Goal: Task Accomplishment & Management: Manage account settings

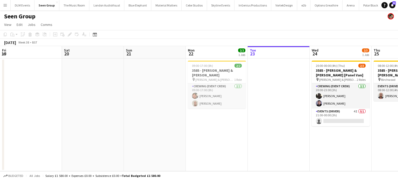
scroll to position [0, 178]
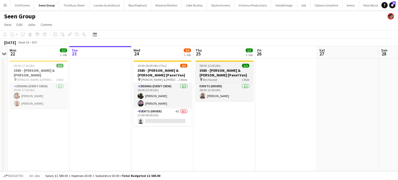
click at [228, 70] on h3 "3585 - Williams & Hirst [Panel Van]" at bounding box center [225, 72] width 58 height 9
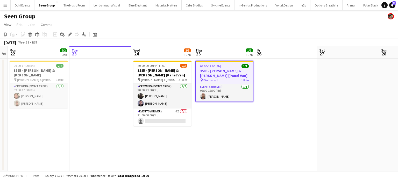
click at [228, 70] on h3 "3585 - Williams & Hirst [Panel Van]" at bounding box center [224, 73] width 57 height 9
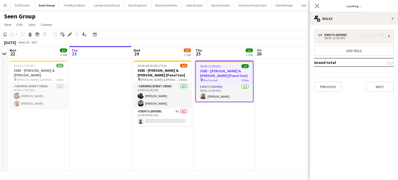
type input "**********"
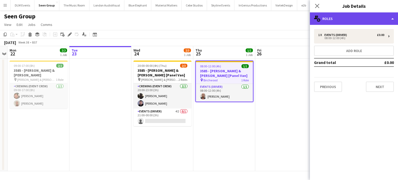
click at [363, 19] on div "multiple-users-add Roles" at bounding box center [354, 18] width 88 height 12
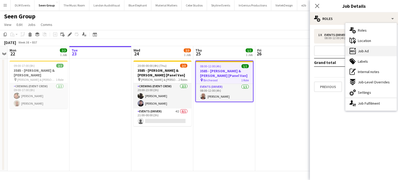
click at [360, 56] on div "ads-window Job Ad" at bounding box center [371, 51] width 51 height 10
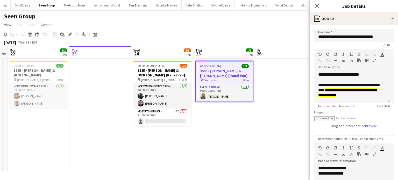
scroll to position [0, 0]
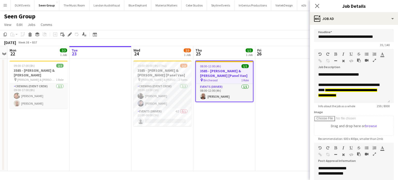
click at [222, 132] on app-date-cell "08:00-12:00 (4h) 1/1 3585 - Williams & Hirst [Panel Van] pin Birchwood 1 Role E…" at bounding box center [225, 115] width 62 height 113
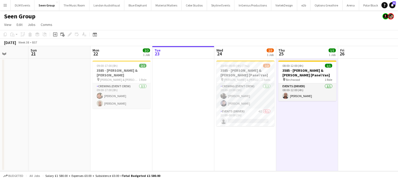
scroll to position [0, 168]
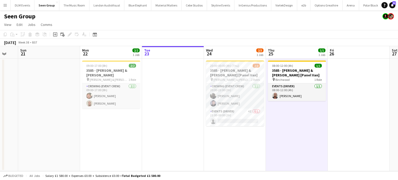
click at [298, 60] on app-date-cell "08:00-12:00 (4h) 1/1 3585 - Williams & Hirst [Panel Van] pin Birchwood 1 Role E…" at bounding box center [297, 115] width 62 height 113
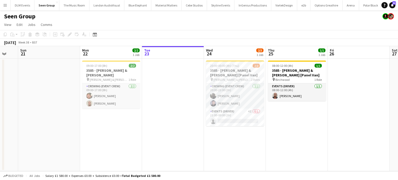
click at [298, 60] on app-date-cell "08:00-12:00 (4h) 1/1 3585 - Williams & Hirst [Panel Van] pin Birchwood 1 Role E…" at bounding box center [297, 115] width 62 height 113
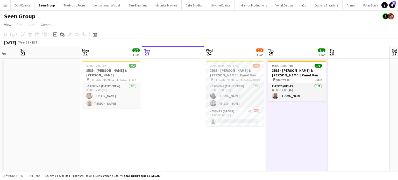
click at [298, 60] on app-date-cell "08:00-12:00 (4h) 1/1 3585 - Williams & Hirst [Panel Van] pin Birchwood 1 Role E…" at bounding box center [297, 115] width 62 height 113
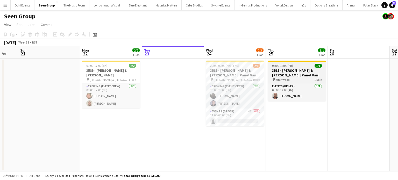
click at [299, 64] on div "08:00-12:00 (4h) 1/1" at bounding box center [297, 66] width 58 height 4
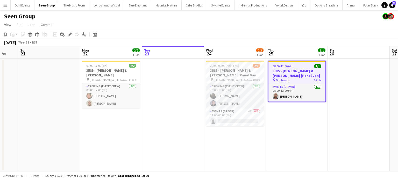
click at [299, 64] on app-job-card "08:00-12:00 (4h) 1/1 3585 - Williams & Hirst [Panel Van] pin Birchwood 1 Role E…" at bounding box center [297, 82] width 58 height 42
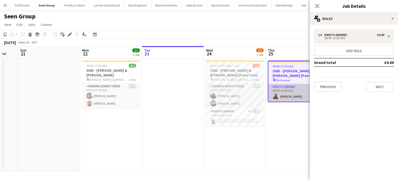
scroll to position [0, 181]
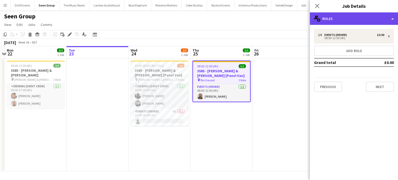
click at [366, 22] on div "multiple-users-add Roles" at bounding box center [354, 18] width 88 height 12
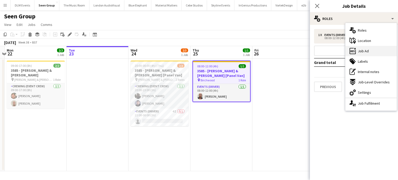
click at [363, 56] on div "ads-window Job Ad" at bounding box center [371, 51] width 51 height 10
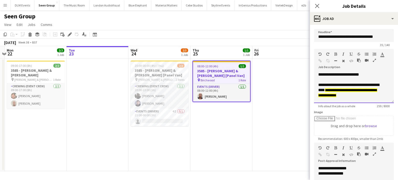
click at [344, 95] on span "**********" at bounding box center [348, 92] width 59 height 9
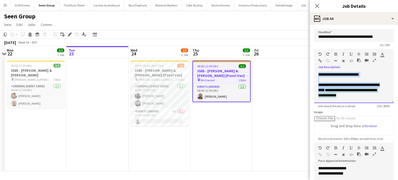
drag, startPoint x: 368, startPoint y: 96, endPoint x: 314, endPoint y: 64, distance: 63.3
click at [314, 64] on form "**********" at bounding box center [354, 140] width 88 height 223
click at [331, 81] on div at bounding box center [355, 79] width 72 height 5
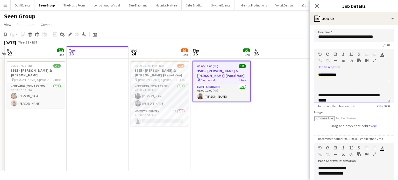
scroll to position [0, 0]
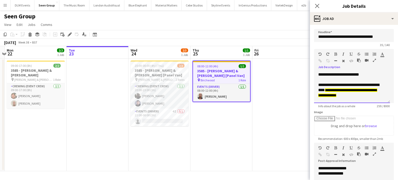
click at [331, 81] on div at bounding box center [353, 79] width 68 height 5
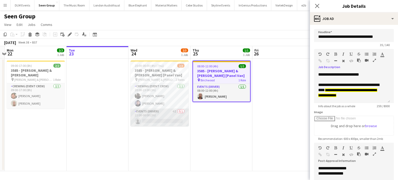
click at [165, 113] on app-card-role "Events (Driver) 4I 0/1 21:00-00:00 (3h) single-neutral-actions" at bounding box center [160, 118] width 58 height 18
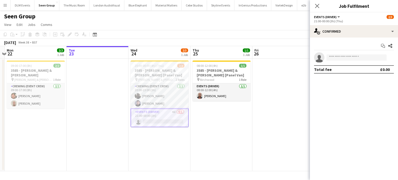
click at [213, 117] on app-date-cell "08:00-12:00 (4h) 1/1 3585 - Williams & Hirst [Panel Van] pin Birchwood 1 Role E…" at bounding box center [222, 115] width 62 height 113
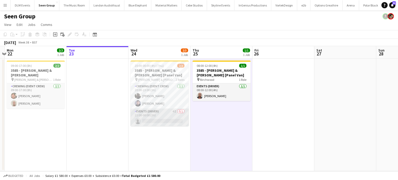
click at [168, 120] on app-card-role "Events (Driver) 4I 0/1 21:00-00:00 (3h) single-neutral-actions" at bounding box center [160, 118] width 58 height 18
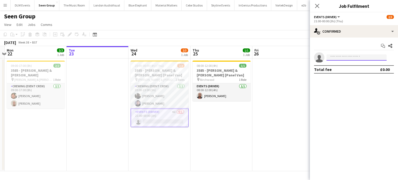
click at [349, 57] on input at bounding box center [357, 57] width 60 height 6
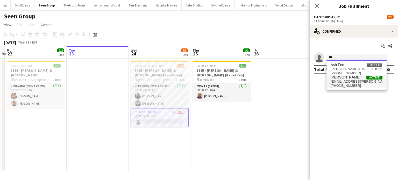
type input "***"
click at [351, 81] on span "ash.grimmer@gmail.com" at bounding box center [357, 82] width 52 height 4
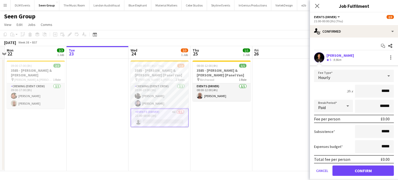
click button "Confirm" at bounding box center [363, 171] width 61 height 10
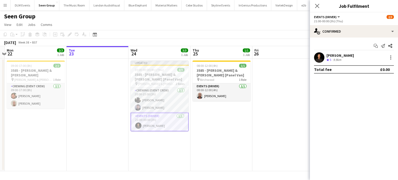
click at [282, 98] on app-date-cell at bounding box center [284, 115] width 62 height 113
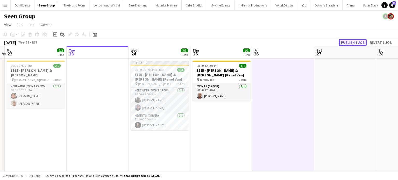
click at [356, 40] on button "Publish 1 job" at bounding box center [353, 42] width 28 height 7
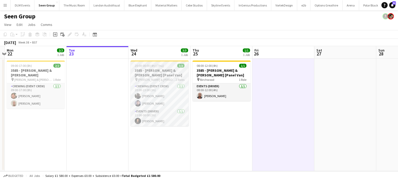
click at [157, 61] on div at bounding box center [160, 61] width 58 height 1
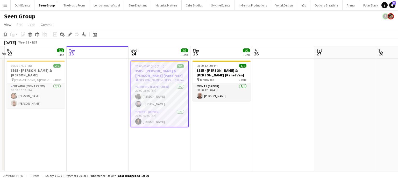
click at [157, 61] on div at bounding box center [159, 61] width 57 height 1
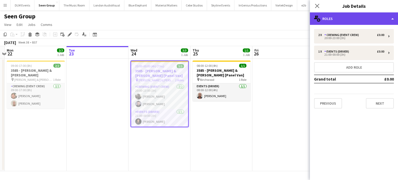
click at [335, 22] on div "multiple-users-add Roles" at bounding box center [354, 18] width 88 height 12
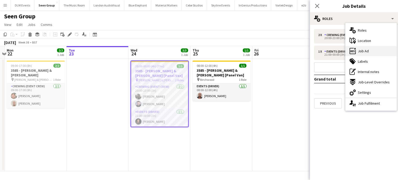
click at [360, 48] on div "ads-window Job Ad" at bounding box center [371, 51] width 51 height 10
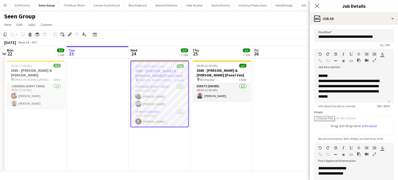
scroll to position [15, 0]
click at [233, 116] on app-date-cell "08:00-12:00 (4h) 1/1 3585 - Williams & Hirst [Panel Van] pin Birchwood 1 Role E…" at bounding box center [222, 115] width 62 height 113
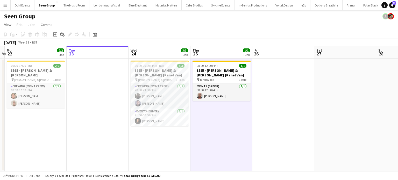
click at [222, 147] on app-date-cell "08:00-12:00 (4h) 1/1 3585 - Williams & Hirst [Panel Van] pin Birchwood 1 Role E…" at bounding box center [222, 115] width 62 height 113
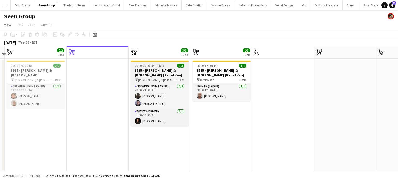
click at [169, 66] on div "20:00-00:00 (4h) (Thu) 3/3" at bounding box center [160, 66] width 58 height 4
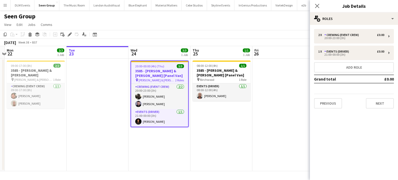
click at [336, 26] on div "2 x Crewing (Event Crew) £0.00 20:00-23:00 (3h) 1 x Events (Driver) £0.00 21:00…" at bounding box center [354, 69] width 88 height 88
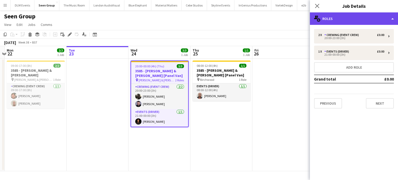
click at [337, 21] on div "multiple-users-add Roles" at bounding box center [354, 18] width 88 height 12
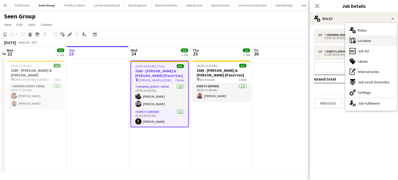
click at [361, 44] on div "maps-pin-1 Location" at bounding box center [371, 41] width 51 height 10
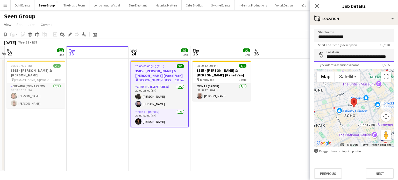
click at [366, 57] on input "**********" at bounding box center [354, 55] width 80 height 13
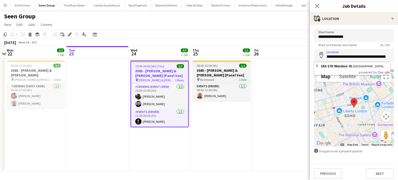
click at [213, 66] on span "08:00-12:00 (4h)" at bounding box center [207, 66] width 21 height 4
type input "*********"
type input "**********"
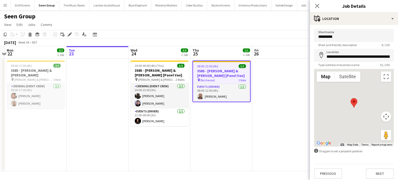
click at [213, 66] on span "08:00-12:00 (4h)" at bounding box center [207, 66] width 21 height 4
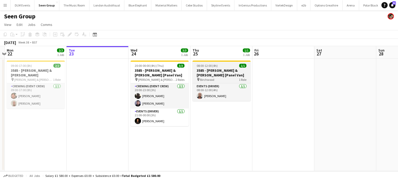
click at [239, 66] on div "08:00-12:00 (4h) 1/1" at bounding box center [222, 66] width 58 height 4
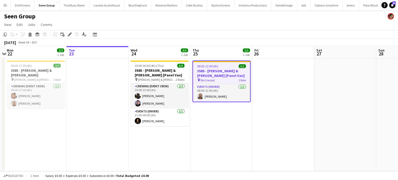
click at [239, 66] on span "1/1" at bounding box center [242, 66] width 7 height 4
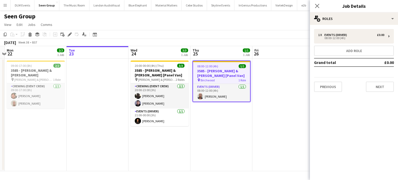
click at [384, 11] on div "Close pop-in Job Details" at bounding box center [354, 6] width 88 height 12
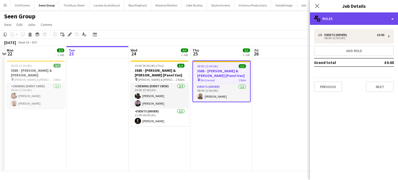
click at [383, 13] on div "multiple-users-add Roles" at bounding box center [354, 18] width 88 height 12
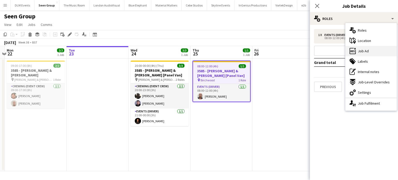
click at [381, 50] on div "ads-window Job Ad" at bounding box center [371, 51] width 51 height 10
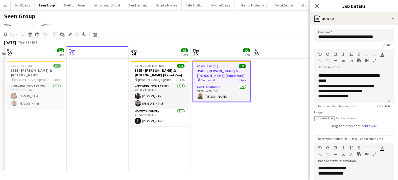
scroll to position [13, 0]
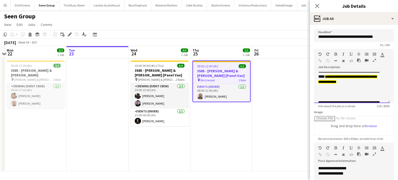
click at [346, 92] on div at bounding box center [353, 92] width 68 height 5
click at [221, 65] on div "08:00-12:00 (4h) 1/1" at bounding box center [221, 66] width 57 height 4
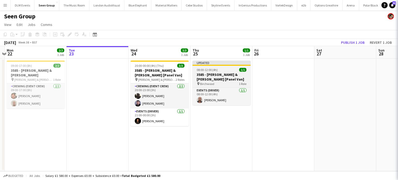
click at [221, 65] on div "Updated" at bounding box center [222, 63] width 58 height 4
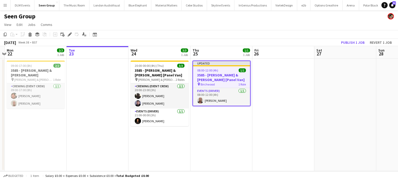
click at [221, 65] on div "Updated" at bounding box center [221, 63] width 57 height 4
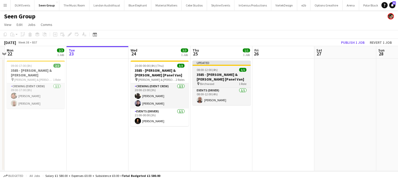
click at [221, 65] on div "Updated" at bounding box center [222, 63] width 58 height 4
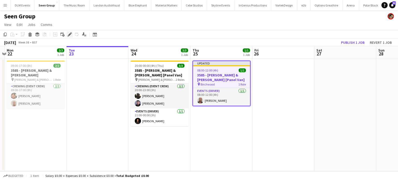
click at [70, 33] on icon "Edit" at bounding box center [70, 34] width 4 height 4
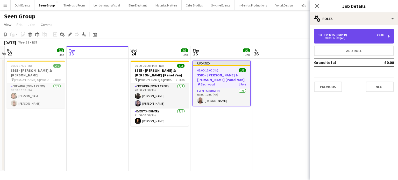
click at [353, 41] on div "1 x Events (Driver) £0.00 08:00-12:00 (4h)" at bounding box center [354, 36] width 80 height 15
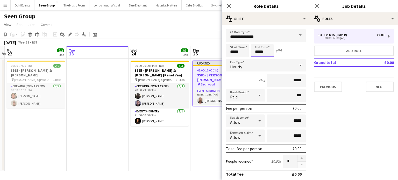
click at [268, 49] on input "*****" at bounding box center [262, 50] width 23 height 13
type input "*****"
click at [254, 39] on div at bounding box center [257, 41] width 10 height 5
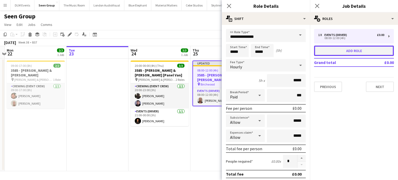
click at [355, 54] on button "Add role" at bounding box center [354, 51] width 80 height 10
type input "**********"
type input "*****"
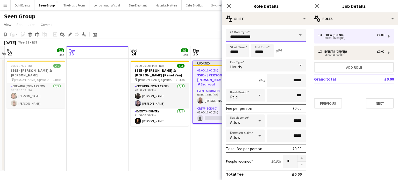
click at [274, 33] on input "**********" at bounding box center [266, 35] width 80 height 13
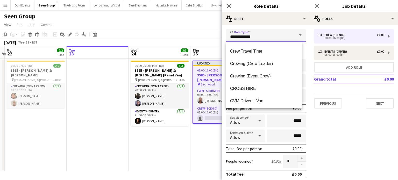
scroll to position [49, 0]
click at [268, 72] on mat-option "Crewing (Event Crew)" at bounding box center [264, 76] width 76 height 12
type input "**********"
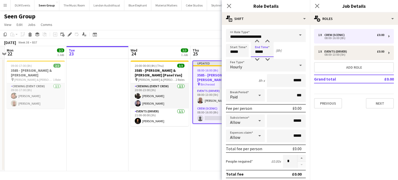
click at [260, 53] on input "*****" at bounding box center [262, 50] width 23 height 13
click at [260, 60] on div at bounding box center [257, 59] width 10 height 5
type input "*****"
click at [260, 60] on div at bounding box center [257, 59] width 10 height 5
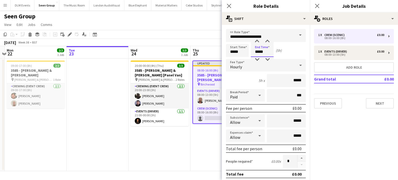
scroll to position [143, 0]
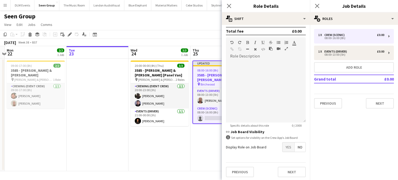
click at [286, 148] on span "Yes" at bounding box center [289, 147] width 12 height 9
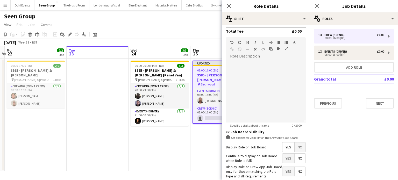
click at [171, 158] on app-date-cell "20:00-00:00 (4h) (Thu) 3/3 3585 - Williams & Hirst [Panel Van] pin Williams & H…" at bounding box center [160, 115] width 62 height 113
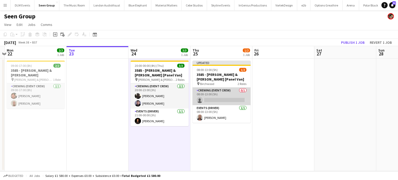
click at [226, 94] on app-card-role "Crewing (Event Crew) 0/1 08:00-13:00 (5h) single-neutral-actions" at bounding box center [222, 97] width 58 height 18
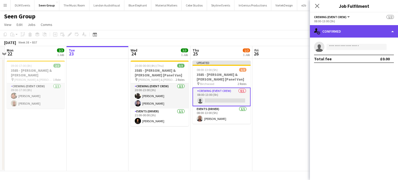
click at [376, 33] on div "single-neutral-actions-check-2 Confirmed" at bounding box center [354, 31] width 88 height 12
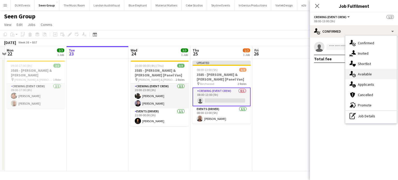
click at [376, 74] on div "single-neutral-actions-upload Available" at bounding box center [371, 74] width 51 height 10
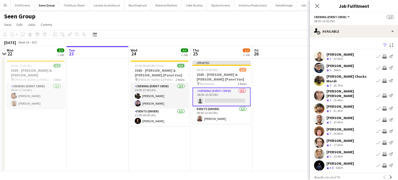
click at [383, 58] on app-icon "Invite crew" at bounding box center [385, 56] width 4 height 4
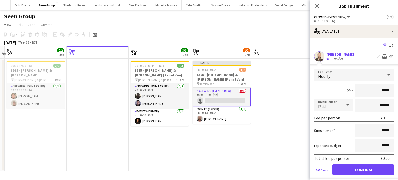
click button "Confirm" at bounding box center [363, 170] width 61 height 10
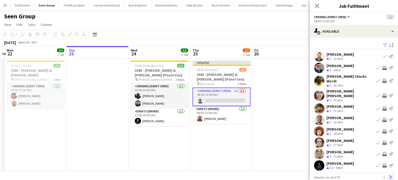
click at [389, 176] on app-icon "Next" at bounding box center [391, 178] width 4 height 4
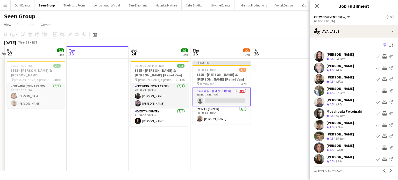
click at [383, 89] on app-icon "Invite crew" at bounding box center [385, 91] width 4 height 4
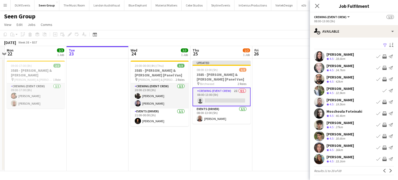
click at [383, 138] on app-icon "Invite crew" at bounding box center [385, 136] width 4 height 4
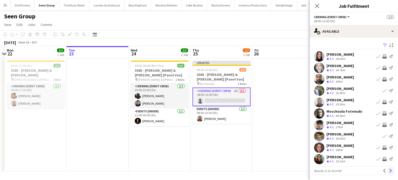
click at [388, 169] on button "Next" at bounding box center [391, 171] width 6 height 6
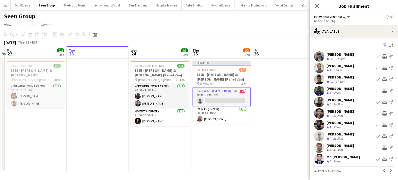
click at [383, 56] on app-icon "Invite crew" at bounding box center [385, 56] width 4 height 4
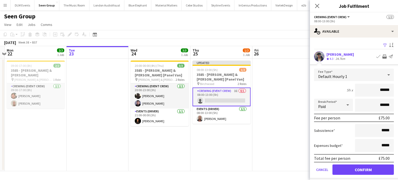
click button "Confirm" at bounding box center [363, 170] width 61 height 10
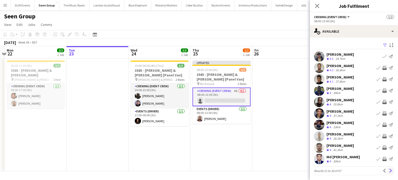
click at [389, 171] on app-icon "Next" at bounding box center [391, 171] width 4 height 4
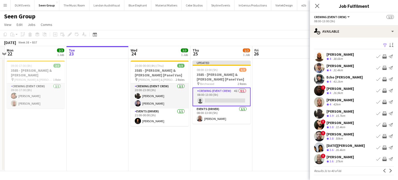
click at [383, 113] on app-icon "Invite crew" at bounding box center [385, 114] width 4 height 4
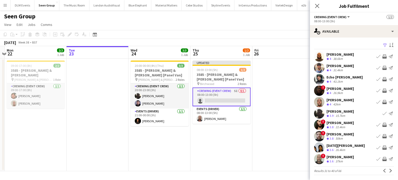
click at [383, 104] on app-icon "Invite crew" at bounding box center [385, 102] width 4 height 4
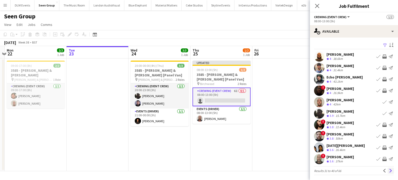
click at [389, 171] on app-icon "Next" at bounding box center [391, 171] width 4 height 4
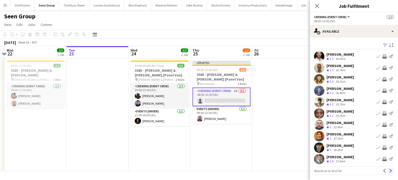
click at [389, 169] on app-icon "Next" at bounding box center [391, 171] width 4 height 4
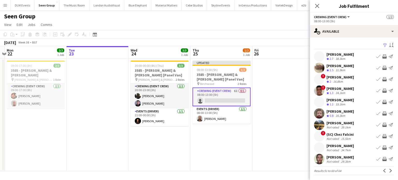
click at [346, 39] on div "Filter Sort asc Steven Duru Crew rating 2.7 38.3km Book crew Invite crew Send n…" at bounding box center [354, 110] width 88 height 144
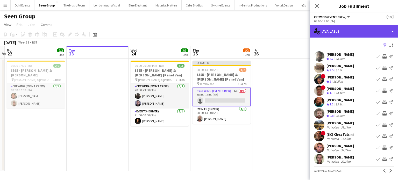
click at [346, 32] on div "single-neutral-actions-upload Available" at bounding box center [354, 31] width 88 height 12
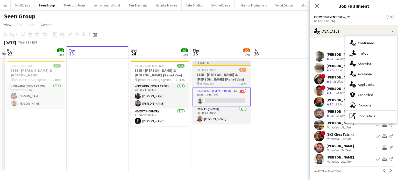
click at [236, 66] on div at bounding box center [222, 65] width 58 height 1
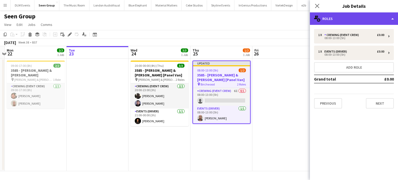
click at [356, 20] on div "multiple-users-add Roles" at bounding box center [354, 18] width 88 height 12
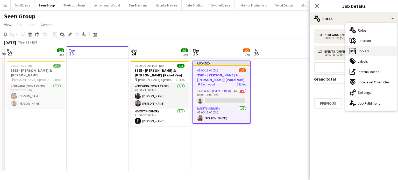
click at [371, 51] on div "ads-window Job Ad" at bounding box center [371, 51] width 51 height 10
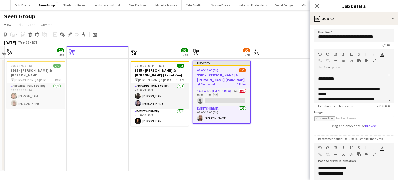
scroll to position [28, 0]
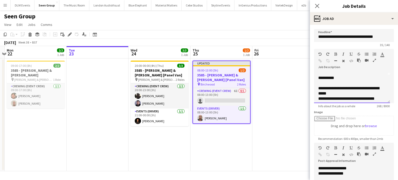
click at [319, 78] on div "**********" at bounding box center [351, 77] width 64 height 5
click at [281, 86] on app-date-cell at bounding box center [284, 115] width 62 height 113
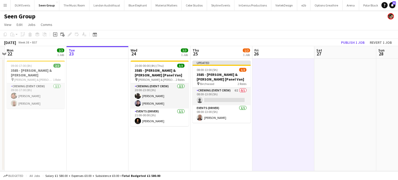
click at [345, 47] on app-board-header-date "Sat 27" at bounding box center [346, 52] width 62 height 12
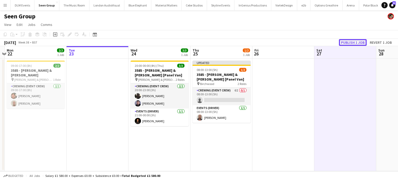
click at [355, 39] on button "Publish 1 job" at bounding box center [353, 42] width 28 height 7
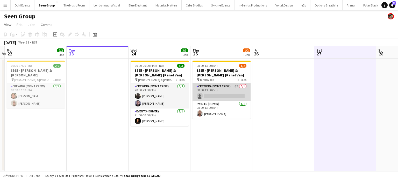
scroll to position [0, 167]
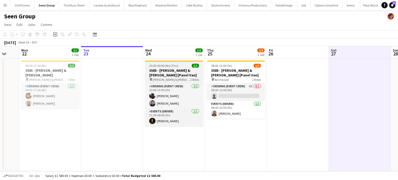
click at [181, 66] on div "20:00-00:00 (4h) (Thu) 3/3" at bounding box center [174, 66] width 58 height 4
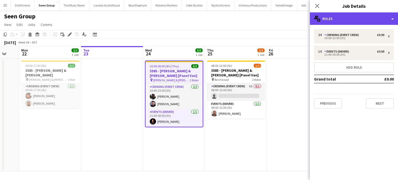
click at [368, 20] on div "multiple-users-add Roles" at bounding box center [354, 18] width 88 height 12
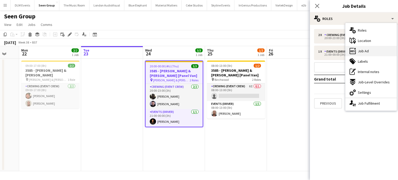
click at [373, 53] on div "ads-window Job Ad" at bounding box center [371, 51] width 51 height 10
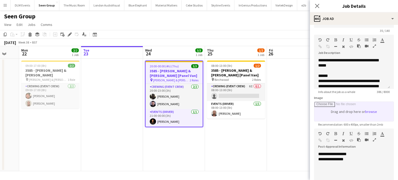
scroll to position [16, 0]
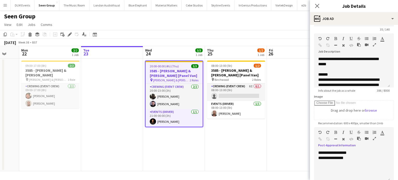
click at [360, 162] on div "**********" at bounding box center [352, 165] width 76 height 31
copy div "**********"
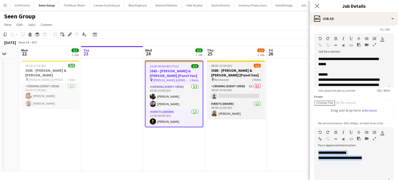
click at [246, 66] on div "08:00-13:00 (5h) 1/2" at bounding box center [236, 66] width 58 height 4
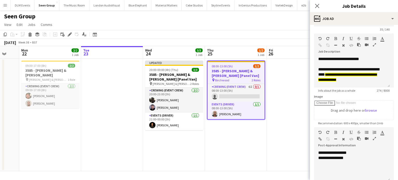
click at [357, 148] on div "**********" at bounding box center [354, 164] width 80 height 35
click at [292, 137] on app-date-cell at bounding box center [298, 115] width 62 height 113
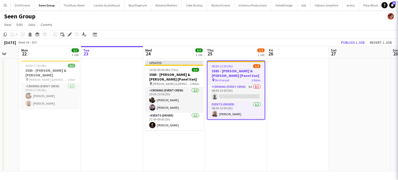
click at [292, 137] on app-date-cell at bounding box center [298, 115] width 62 height 113
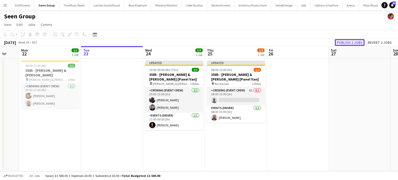
click at [360, 41] on button "Publish 2 jobs" at bounding box center [350, 42] width 30 height 7
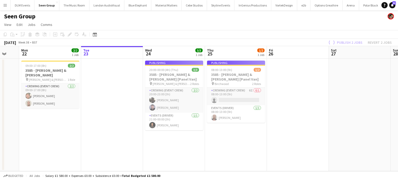
click at [235, 68] on div "08:00-13:00 (5h) 1/2" at bounding box center [236, 70] width 58 height 4
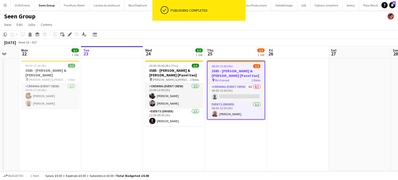
click at [235, 67] on div "08:00-13:00 (5h) 1/2" at bounding box center [236, 66] width 57 height 4
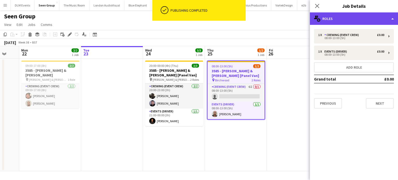
click at [359, 18] on div "multiple-users-add Roles" at bounding box center [354, 18] width 88 height 12
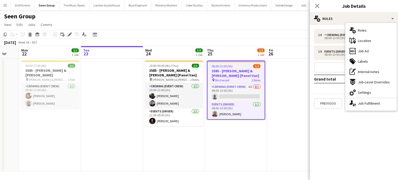
click at [259, 82] on app-job-card "08:00-13:00 (5h) 1/2 3585 - Williams & Hirst [Panel Van] pin Birchwood 2 Roles …" at bounding box center [236, 90] width 58 height 59
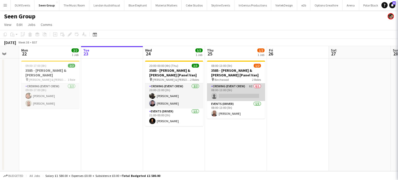
click at [254, 88] on app-card-role "Crewing (Event Crew) 6I 0/1 08:00-13:00 (5h) single-neutral-actions" at bounding box center [236, 93] width 58 height 18
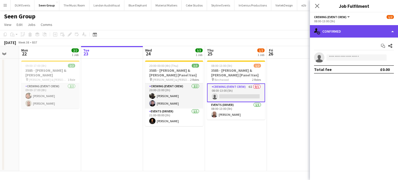
click at [363, 31] on div "single-neutral-actions-check-2 Confirmed" at bounding box center [354, 31] width 88 height 12
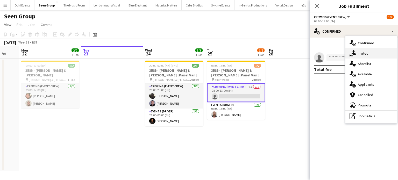
click at [366, 51] on div "single-neutral-actions-share-1 Invited" at bounding box center [371, 53] width 51 height 10
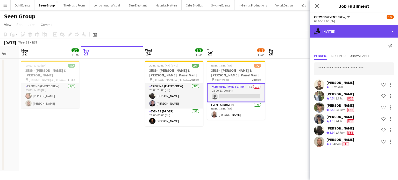
click at [366, 33] on div "single-neutral-actions-share-1 Invited" at bounding box center [354, 31] width 88 height 12
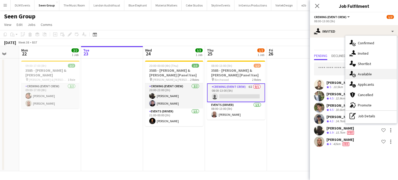
click at [367, 75] on span "Available" at bounding box center [365, 74] width 14 height 5
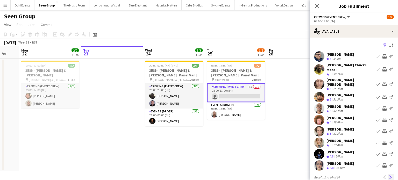
click at [389, 174] on button "Next" at bounding box center [391, 177] width 6 height 6
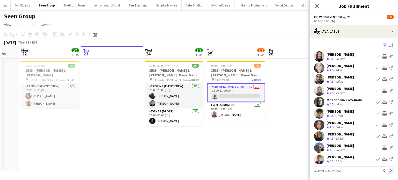
click at [389, 170] on button "Next" at bounding box center [391, 171] width 6 height 6
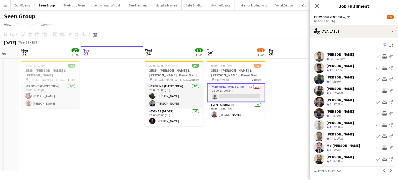
click at [389, 170] on button "Next" at bounding box center [391, 171] width 6 height 6
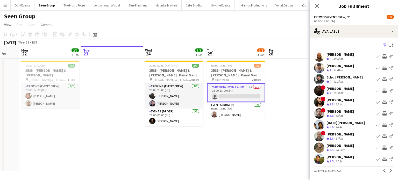
click at [389, 170] on button "Next" at bounding box center [391, 171] width 6 height 6
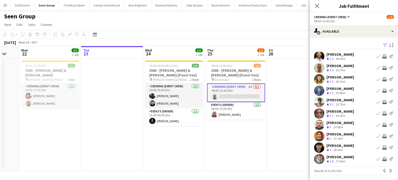
click at [389, 170] on button "Next" at bounding box center [391, 171] width 6 height 6
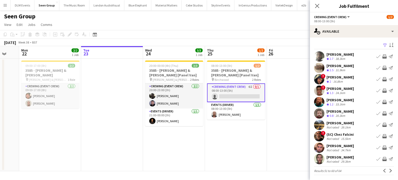
click at [389, 170] on button "Next" at bounding box center [391, 171] width 6 height 6
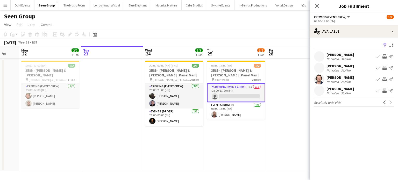
drag, startPoint x: 352, startPoint y: 161, endPoint x: 277, endPoint y: 150, distance: 75.8
click at [277, 150] on body "Menu Boards Boards Boards All jobs Status Workforce Workforce My Workforce Recr…" at bounding box center [199, 90] width 398 height 180
click at [277, 150] on app-date-cell at bounding box center [298, 115] width 62 height 113
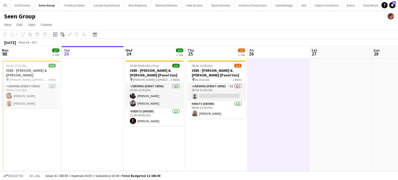
scroll to position [0, 186]
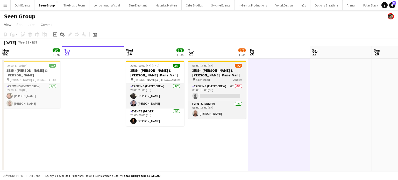
click at [224, 68] on h3 "3585 - [PERSON_NAME] & [PERSON_NAME] [Panel Van]" at bounding box center [217, 72] width 58 height 9
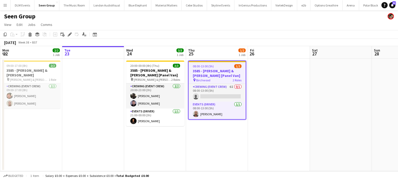
click at [224, 68] on app-job-card "08:00-13:00 (5h) 1/2 3585 - Williams & Hirst [Panel Van] pin Birchwood 2 Roles …" at bounding box center [217, 90] width 58 height 59
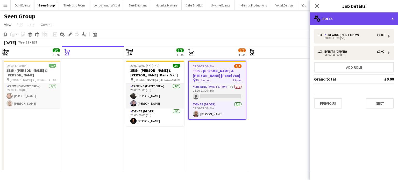
click at [356, 20] on div "multiple-users-add Roles" at bounding box center [354, 18] width 88 height 12
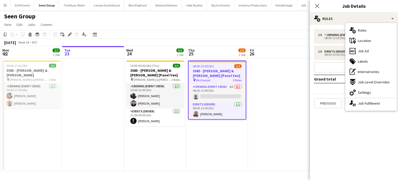
click at [212, 140] on app-date-cell "08:00-13:00 (5h) 1/2 3585 - Williams & Hirst [Panel Van] pin Birchwood 2 Roles …" at bounding box center [217, 115] width 62 height 113
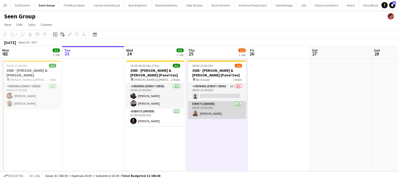
click at [230, 104] on app-card-role "Events (Driver) 1/1 08:00-13:00 (5h) Sandy Grierson" at bounding box center [217, 110] width 58 height 18
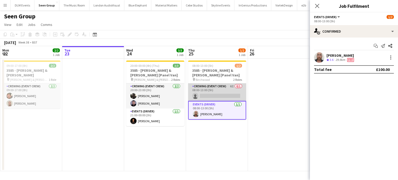
click at [219, 91] on app-card-role "Crewing (Event Crew) 6I 0/1 08:00-13:00 (5h) single-neutral-actions" at bounding box center [217, 93] width 58 height 18
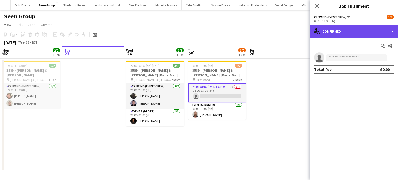
click at [365, 33] on div "single-neutral-actions-check-2 Confirmed" at bounding box center [354, 31] width 88 height 12
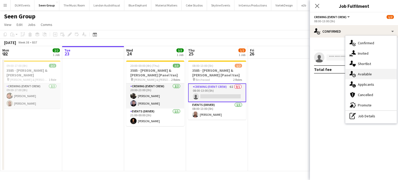
click at [370, 73] on span "Available" at bounding box center [365, 74] width 14 height 5
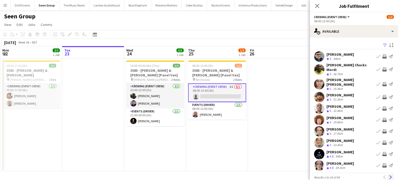
click at [389, 176] on app-icon "Next" at bounding box center [391, 178] width 4 height 4
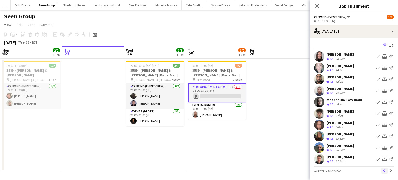
click at [383, 169] on app-icon "Previous" at bounding box center [385, 171] width 4 height 4
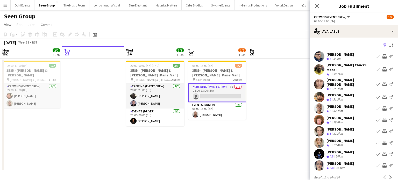
drag, startPoint x: 382, startPoint y: 65, endPoint x: 373, endPoint y: 106, distance: 42.0
click at [373, 106] on app-available-tab "Filter Sort asc Andrew Boatright Crew rating 5 34km Book crew Invite crew Send …" at bounding box center [354, 112] width 88 height 140
click at [383, 118] on app-icon "Invite crew" at bounding box center [385, 120] width 4 height 4
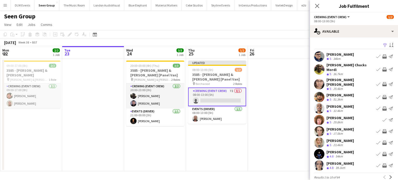
click at [389, 175] on app-pager "Results 1 to 10 of 64 Previous Next" at bounding box center [354, 177] width 80 height 9
click at [389, 176] on app-icon "Next" at bounding box center [391, 178] width 4 height 4
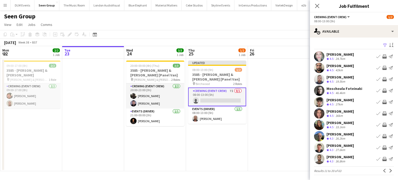
click at [383, 149] on app-icon "Invite crew" at bounding box center [385, 148] width 4 height 4
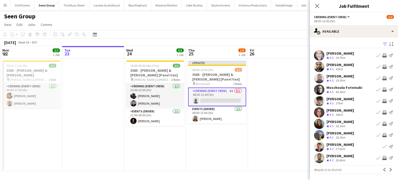
click at [383, 159] on app-icon "Invite crew" at bounding box center [385, 158] width 4 height 4
click at [388, 168] on button "Next" at bounding box center [391, 170] width 6 height 6
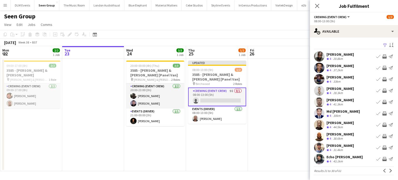
click at [383, 103] on app-icon "Invite crew" at bounding box center [385, 102] width 4 height 4
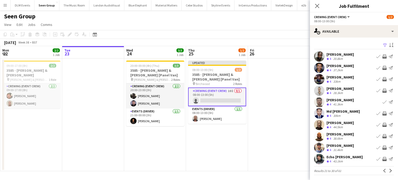
click at [383, 126] on app-icon "Invite crew" at bounding box center [385, 125] width 4 height 4
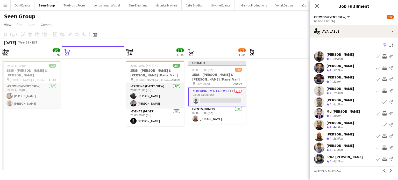
click at [354, 122] on div "Phillip Dimonga Okandju" at bounding box center [340, 123] width 27 height 5
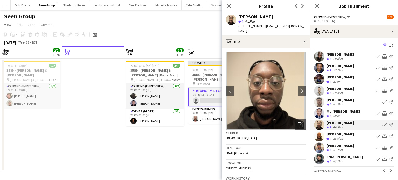
drag, startPoint x: 387, startPoint y: 171, endPoint x: 363, endPoint y: 172, distance: 24.4
click at [363, 172] on app-pager "Results 21 to 30 of 61 Previous Next" at bounding box center [354, 171] width 80 height 9
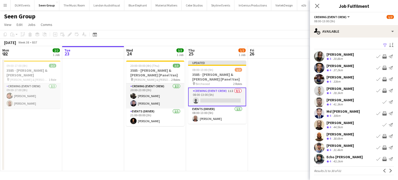
click at [383, 148] on app-icon "Invite crew" at bounding box center [385, 148] width 4 height 4
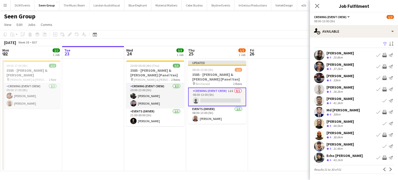
scroll to position [1, 0]
click at [389, 171] on app-icon "Next" at bounding box center [391, 170] width 4 height 4
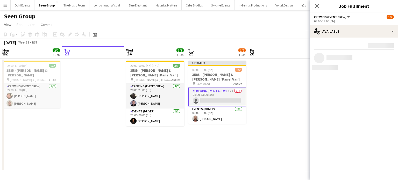
scroll to position [0, 0]
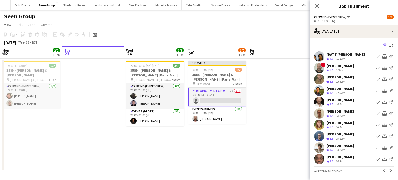
click at [383, 56] on app-icon "Invite crew" at bounding box center [385, 56] width 4 height 4
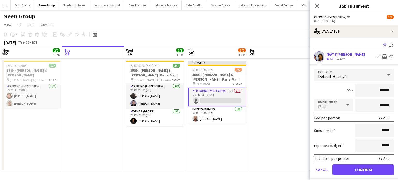
click button "Confirm" at bounding box center [363, 170] width 61 height 10
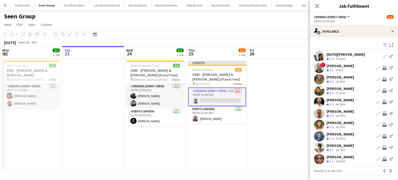
click at [383, 112] on app-icon "Invite crew" at bounding box center [385, 114] width 4 height 4
click at [383, 137] on app-icon "Invite crew" at bounding box center [385, 136] width 4 height 4
click at [383, 148] on app-icon "Invite crew" at bounding box center [385, 148] width 4 height 4
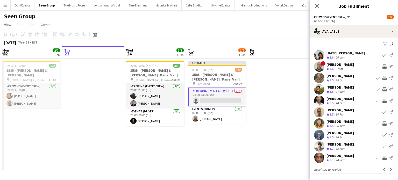
scroll to position [1, 0]
click at [383, 159] on app-icon "Invite crew" at bounding box center [385, 158] width 4 height 4
click at [389, 171] on app-icon "Next" at bounding box center [391, 170] width 4 height 4
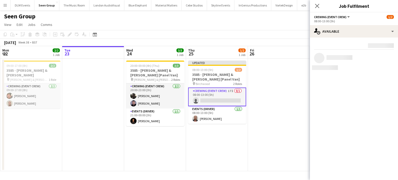
scroll to position [0, 0]
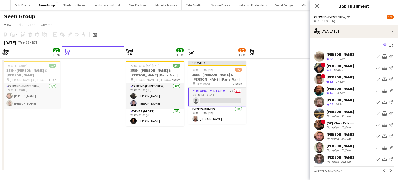
click at [383, 91] on app-icon "Invite crew" at bounding box center [385, 91] width 4 height 4
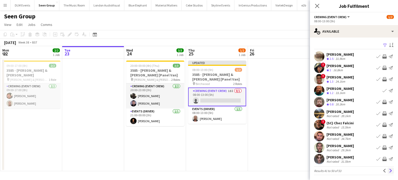
click at [389, 172] on app-icon "Next" at bounding box center [391, 171] width 4 height 4
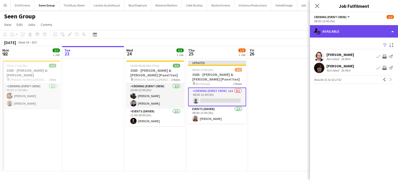
click at [367, 33] on div "single-neutral-actions-upload Available" at bounding box center [354, 31] width 88 height 12
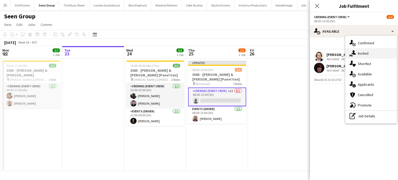
click at [377, 55] on div "single-neutral-actions-share-1 Invited" at bounding box center [371, 53] width 51 height 10
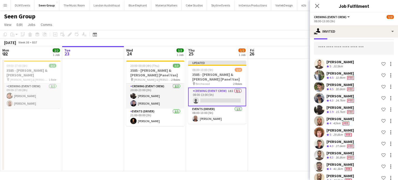
scroll to position [109, 0]
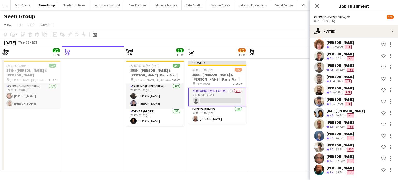
click at [277, 109] on app-date-cell at bounding box center [279, 115] width 62 height 113
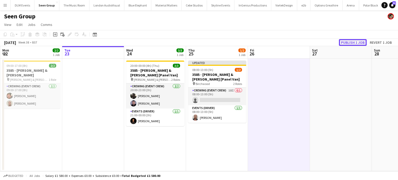
click at [356, 39] on button "Publish 1 job" at bounding box center [353, 42] width 28 height 7
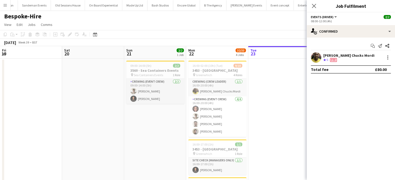
scroll to position [0, 202]
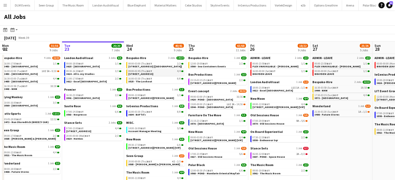
click at [165, 73] on link "09:00-02:45 (Thu) BST 4/4 3611 - Two Temple Place" at bounding box center [155, 73] width 55 height 6
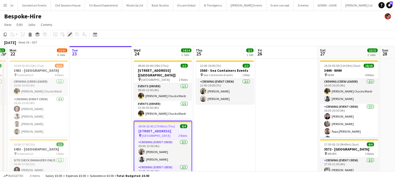
click at [71, 34] on icon at bounding box center [69, 34] width 3 height 3
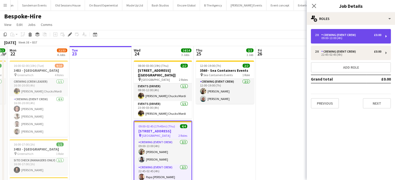
click at [340, 30] on div "2 x Crewing (Event Crew) £0.00 09:00-13:00 (4h)" at bounding box center [351, 36] width 80 height 15
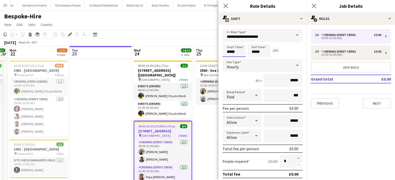
click at [231, 53] on input "*****" at bounding box center [233, 50] width 23 height 13
type input "*****"
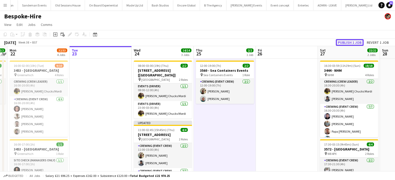
click at [347, 41] on button "Publish 1 job" at bounding box center [349, 42] width 28 height 7
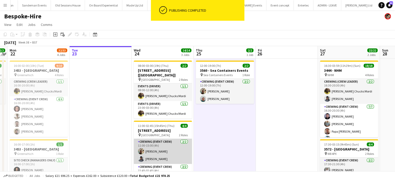
click at [170, 151] on app-card-role "Crewing (Event Crew) 2/2 11:00-15:00 (4h) Stephon Johnson Kaine Caldeira" at bounding box center [163, 151] width 58 height 25
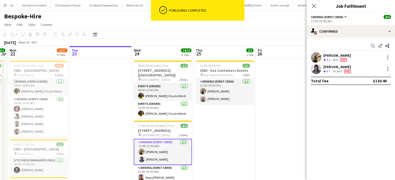
click at [359, 59] on div "Stephon Johnson Crew rating 4.2 4km Fee" at bounding box center [350, 57] width 88 height 10
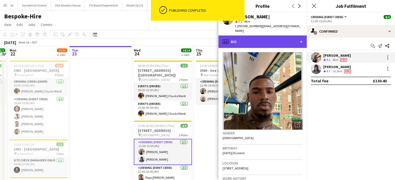
click at [234, 41] on div "profile Bio" at bounding box center [262, 42] width 88 height 12
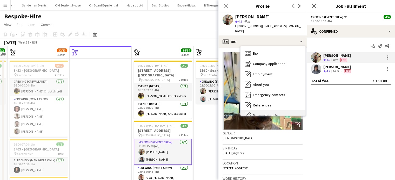
drag, startPoint x: 271, startPoint y: 68, endPoint x: 268, endPoint y: 49, distance: 19.7
click at [268, 49] on div "Bio Bio Company application Company application Employment Employment About you…" at bounding box center [272, 81] width 65 height 70
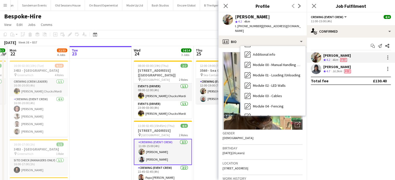
scroll to position [111, 0]
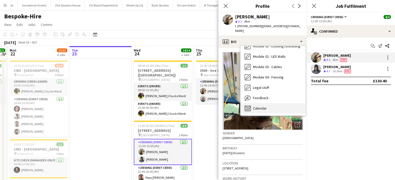
click at [268, 103] on div "Calendar Calendar" at bounding box center [272, 108] width 65 height 10
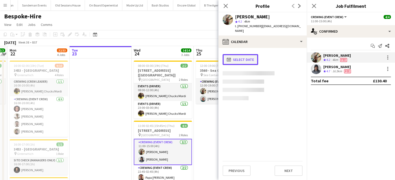
click at [247, 54] on button "calendar-full Select date" at bounding box center [240, 59] width 36 height 11
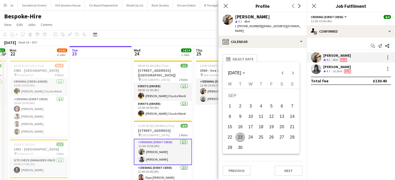
click at [250, 137] on span "24" at bounding box center [250, 137] width 9 height 9
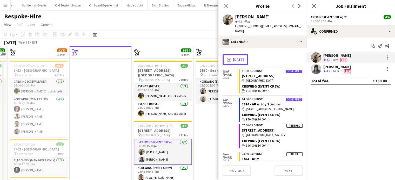
scroll to position [0, 0]
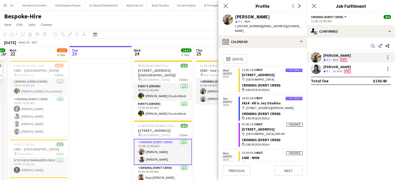
click at [344, 72] on span "Fee" at bounding box center [347, 72] width 7 height 4
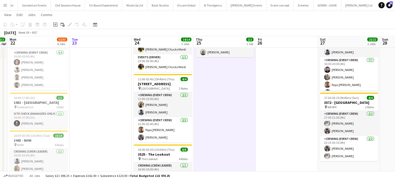
scroll to position [46, 0]
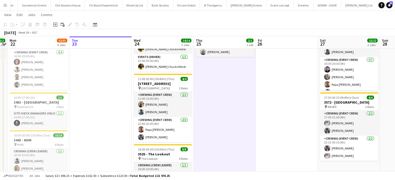
click at [281, 125] on app-date-cell at bounding box center [287, 155] width 62 height 287
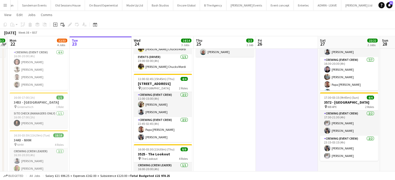
click at [281, 125] on app-date-cell at bounding box center [287, 155] width 62 height 287
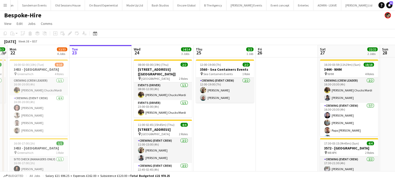
scroll to position [0, 0]
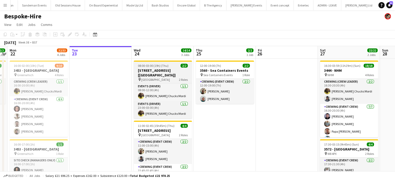
click at [169, 68] on app-job-card "08:00-03:00 (19h) (Thu) 2/2 3606 - 2 Temple Place [Luton] pin Woolwich 2 Roles …" at bounding box center [163, 90] width 58 height 58
click at [169, 68] on div "08:00-03:00 (19h) (Thu) 2/2" at bounding box center [163, 66] width 58 height 4
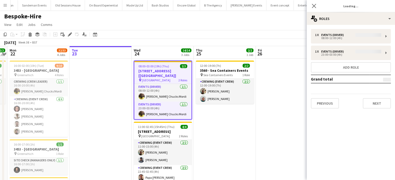
type input "**********"
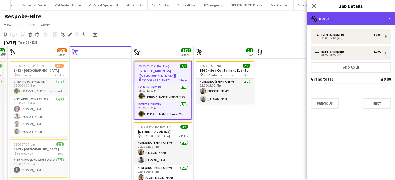
click at [347, 19] on div "multiple-users-add Roles" at bounding box center [350, 18] width 88 height 12
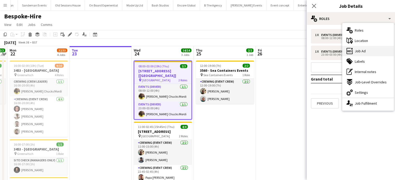
click at [360, 49] on span "Job Ad" at bounding box center [359, 51] width 11 height 5
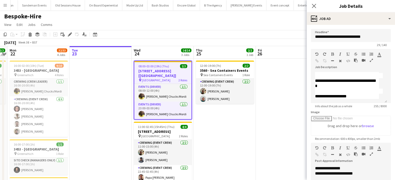
scroll to position [45, 0]
